Goal: Information Seeking & Learning: Learn about a topic

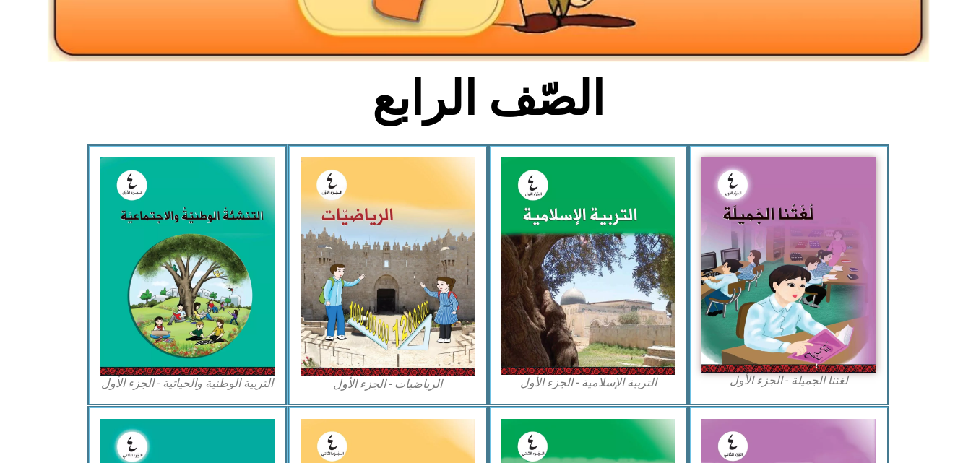
scroll to position [321, 0]
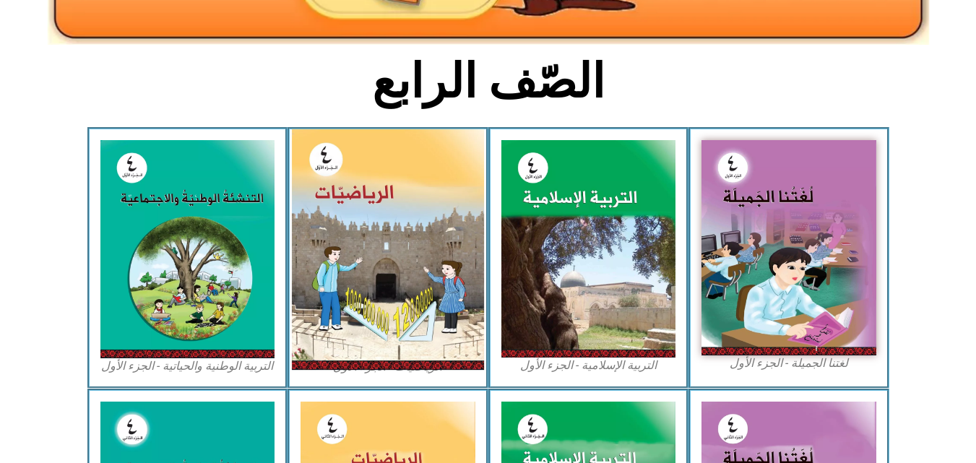
click at [398, 272] on img at bounding box center [388, 249] width 192 height 241
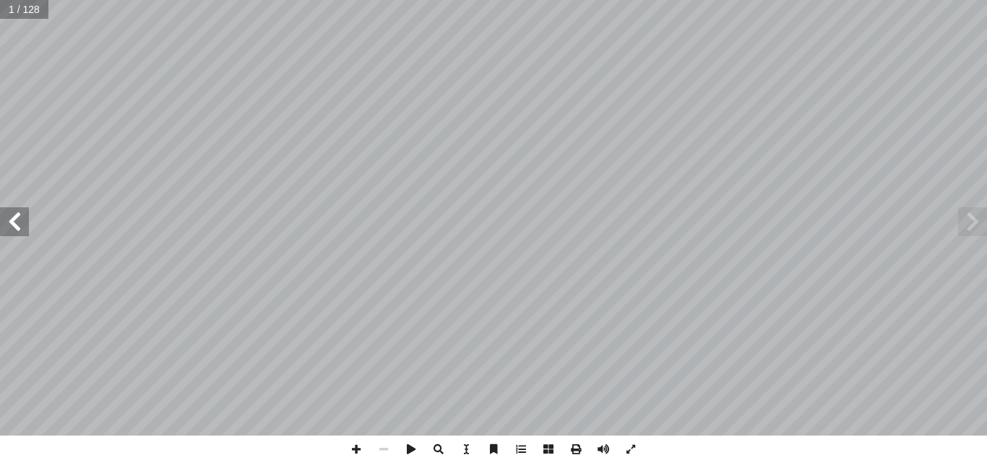
click at [0, 212] on span at bounding box center [14, 221] width 29 height 29
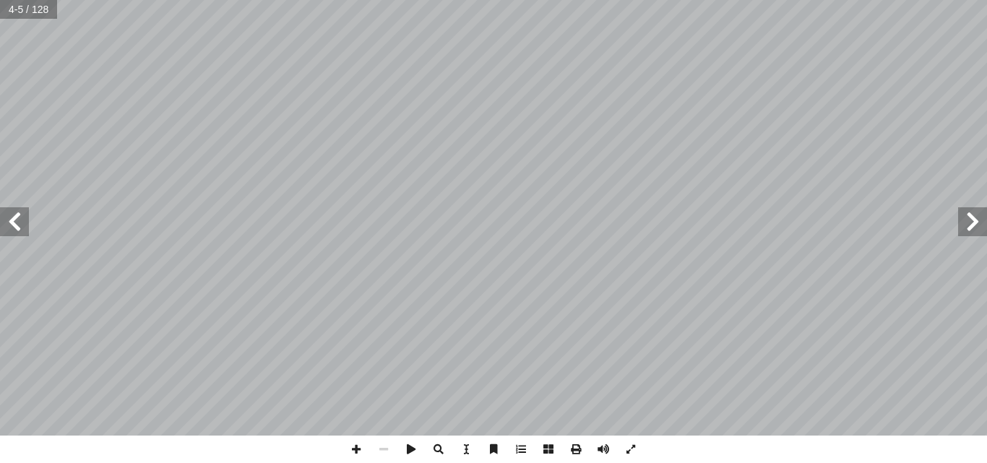
click at [0, 212] on span at bounding box center [14, 221] width 29 height 29
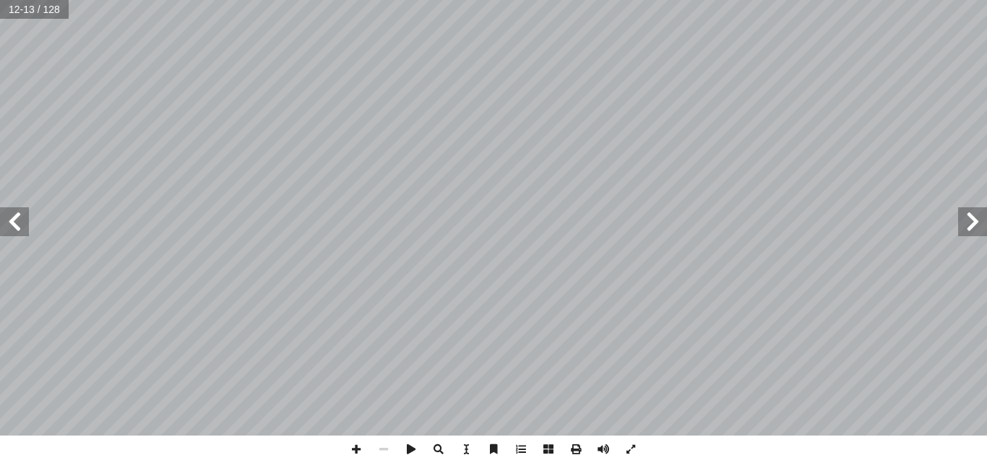
click at [0, 212] on span at bounding box center [14, 221] width 29 height 29
click at [2, 212] on span at bounding box center [14, 221] width 29 height 29
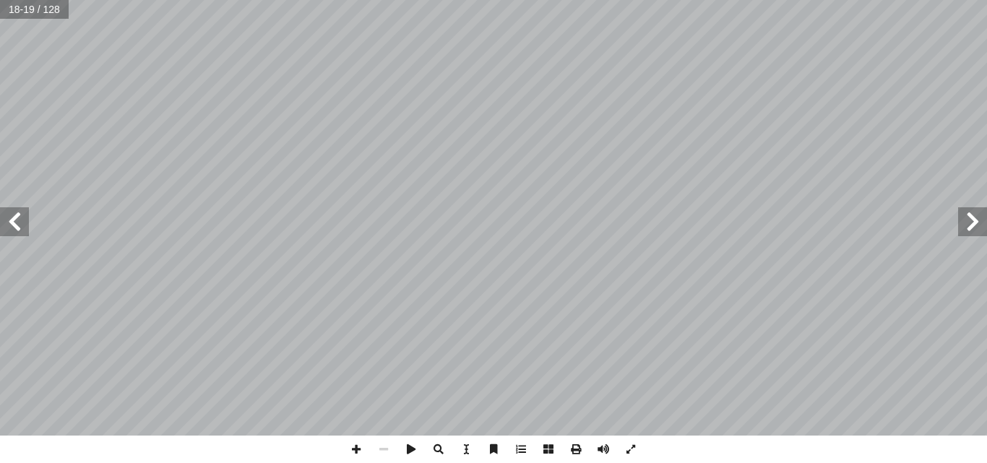
click at [2, 212] on span at bounding box center [14, 221] width 29 height 29
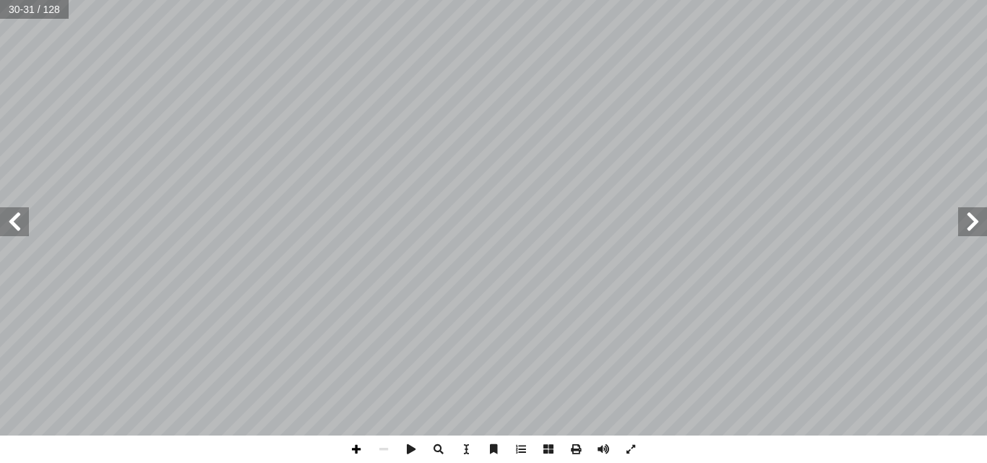
click at [358, 446] on span at bounding box center [355, 449] width 27 height 27
click at [4, 224] on span at bounding box center [14, 221] width 29 height 29
click at [21, 226] on span at bounding box center [14, 221] width 29 height 29
click at [964, 231] on span at bounding box center [972, 221] width 29 height 29
click at [15, 220] on span at bounding box center [14, 221] width 29 height 29
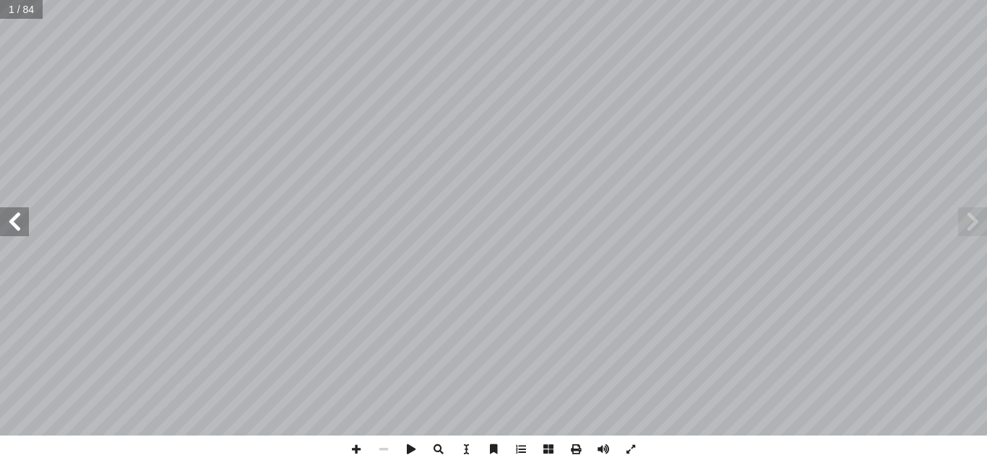
click at [15, 220] on span at bounding box center [14, 221] width 29 height 29
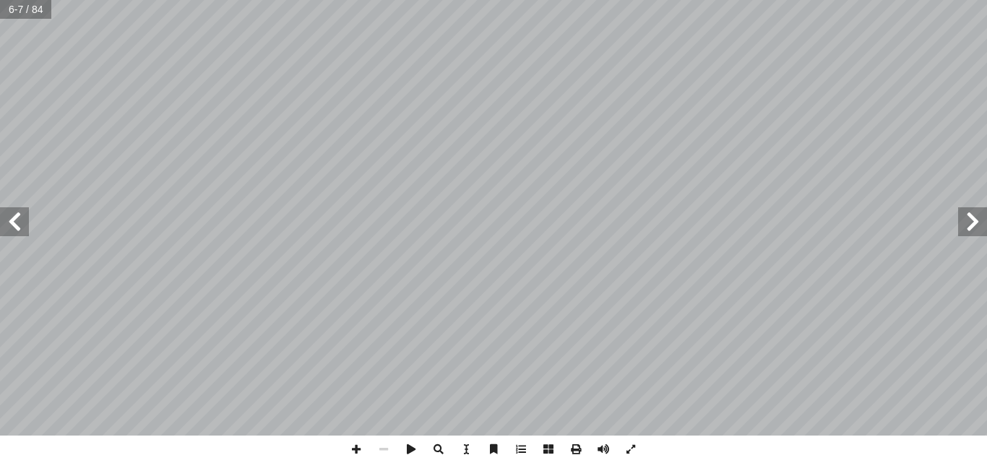
click at [15, 220] on span at bounding box center [14, 221] width 29 height 29
